Goal: Information Seeking & Learning: Understand process/instructions

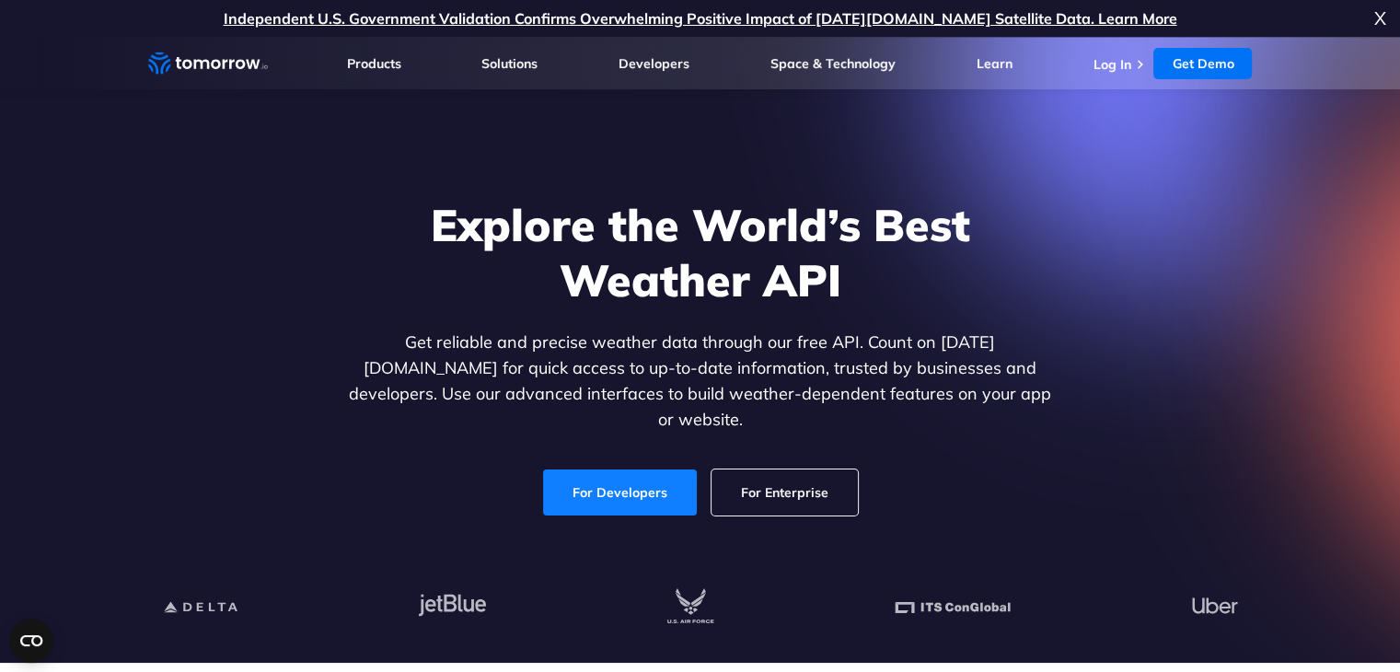
click at [640, 472] on link "For Developers" at bounding box center [620, 492] width 154 height 46
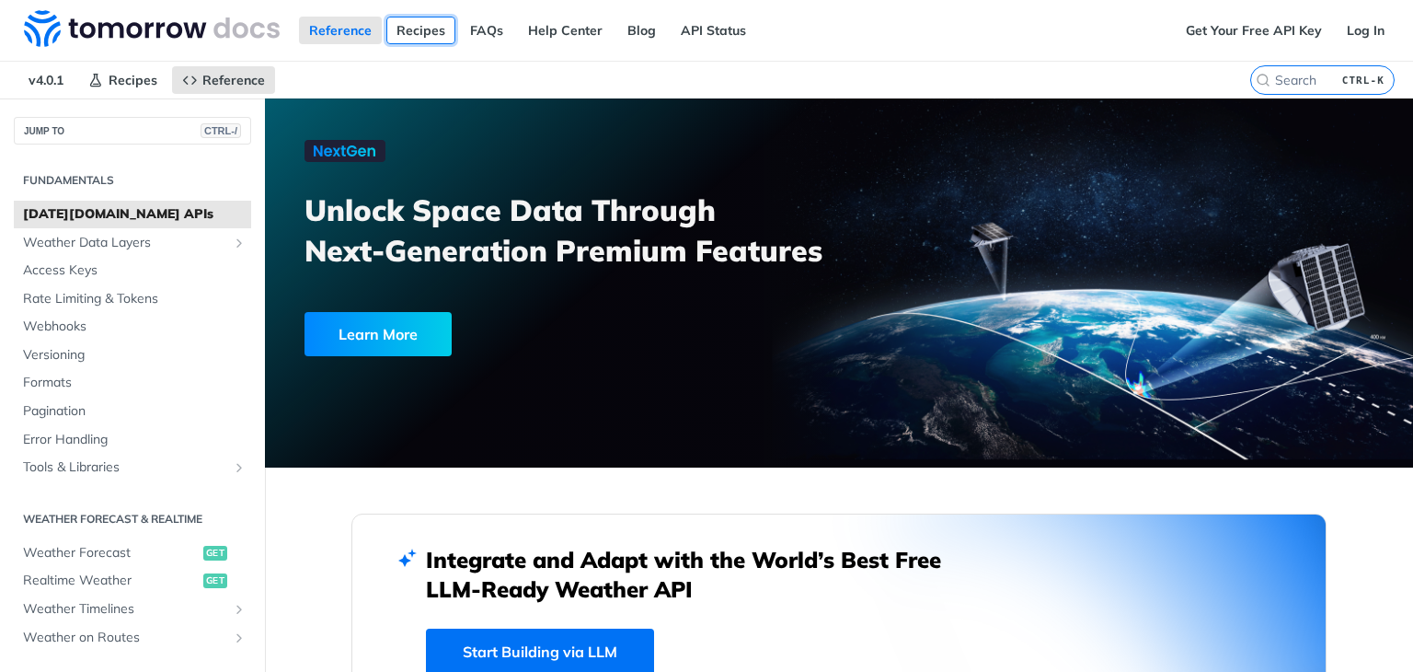
click at [401, 34] on link "Recipes" at bounding box center [420, 31] width 69 height 28
